Goal: Book appointment/travel/reservation

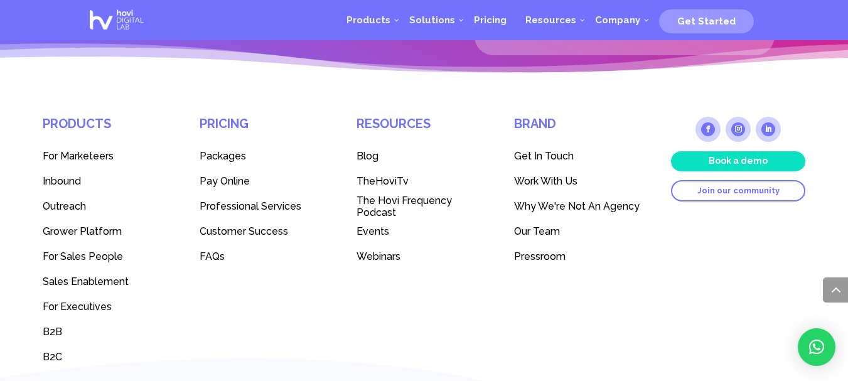
scroll to position [3539, 0]
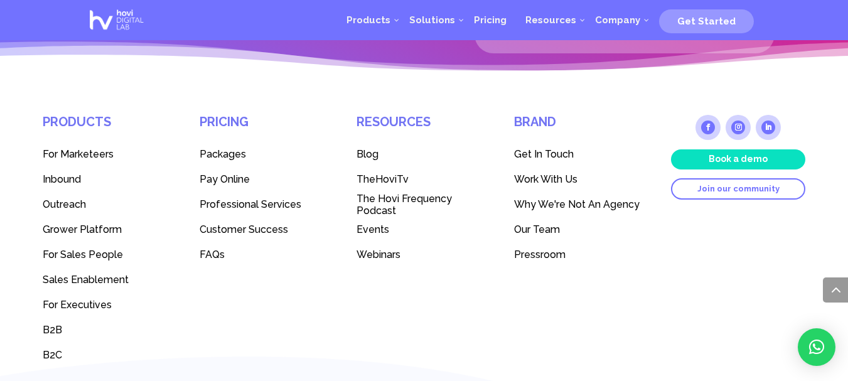
click at [56, 328] on span "B2B" at bounding box center [52, 330] width 19 height 12
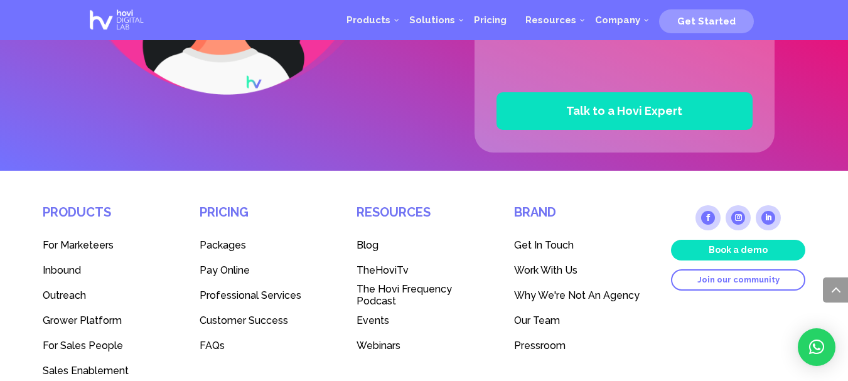
scroll to position [3234, 0]
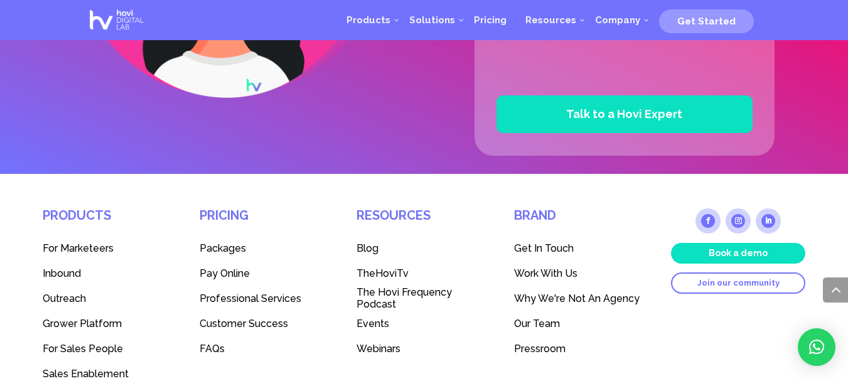
click at [718, 249] on link "Book a demo" at bounding box center [738, 253] width 134 height 20
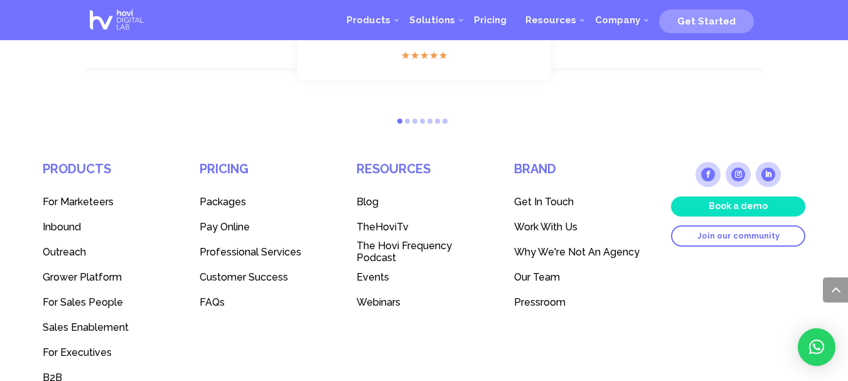
scroll to position [1405, 0]
